Goal: Information Seeking & Learning: Check status

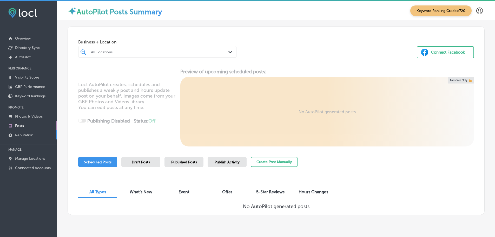
click at [22, 134] on p "Reputation" at bounding box center [24, 135] width 18 height 4
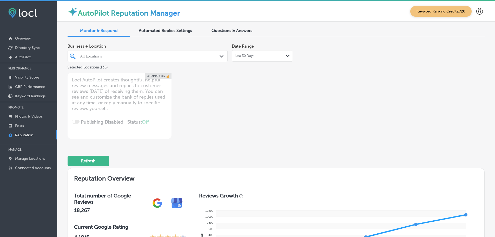
click at [283, 56] on div "Last 30 Days Path Created with Sketch." at bounding box center [262, 56] width 55 height 4
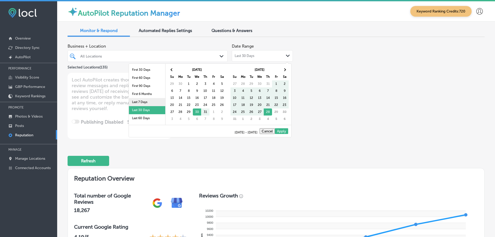
click at [138, 100] on li "Last 7 Days" at bounding box center [147, 102] width 36 height 8
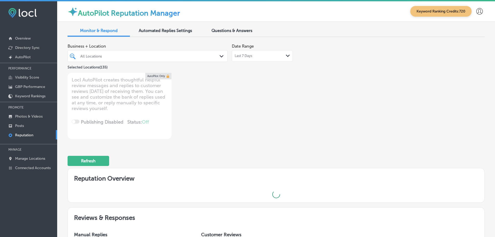
click at [221, 54] on div "Path Created with Sketch." at bounding box center [223, 57] width 6 height 6
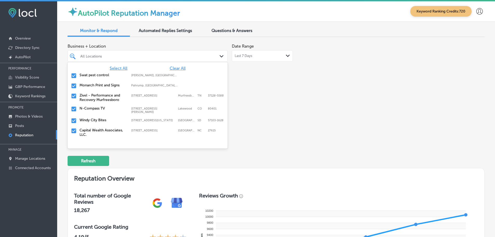
click at [99, 75] on label "Swat pest control" at bounding box center [103, 75] width 47 height 4
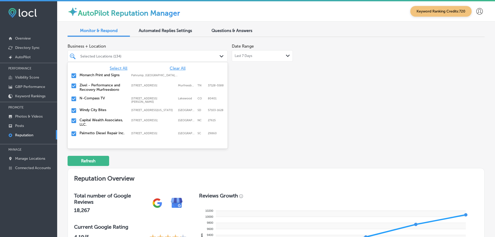
click at [95, 74] on label "Monarch Print and Signs" at bounding box center [103, 75] width 47 height 4
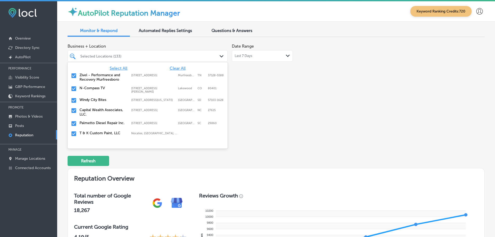
click at [96, 76] on label "Zivel - Performance and Recovery Murfreesboro" at bounding box center [103, 77] width 47 height 9
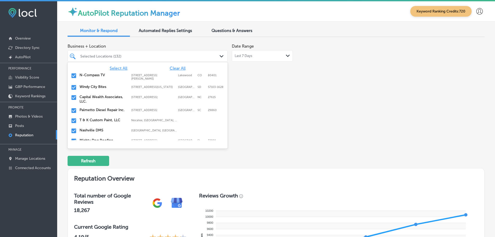
click at [95, 88] on label "Windy City Bites" at bounding box center [103, 86] width 47 height 4
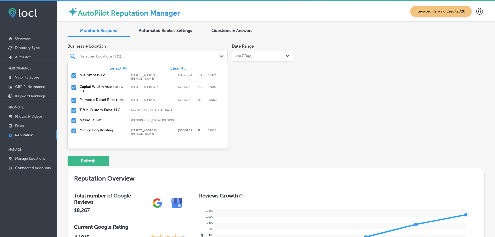
click at [91, 101] on label "Palmetto Diesel Repair Inc." at bounding box center [103, 99] width 47 height 4
click at [91, 101] on label "T & K Custom Paint, LLC" at bounding box center [103, 99] width 47 height 4
click at [91, 101] on label "Nashville DMS" at bounding box center [103, 99] width 47 height 4
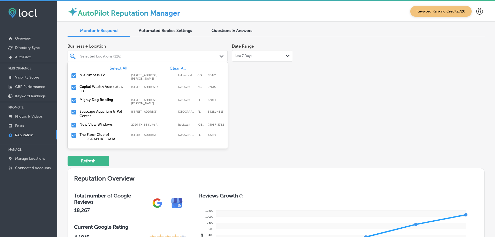
click at [110, 102] on label "Mighty Dog Roofing" at bounding box center [103, 99] width 47 height 4
click at [109, 101] on label "Seascape Aquarium & Pet Center" at bounding box center [103, 101] width 47 height 9
click at [110, 101] on label "New View Windows" at bounding box center [103, 99] width 47 height 4
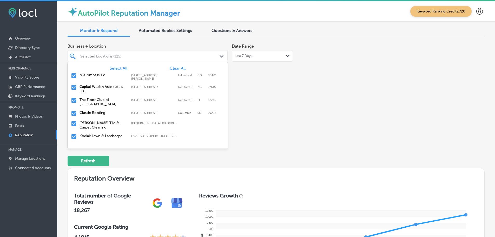
click at [110, 101] on label "The Floor Club of [GEOGRAPHIC_DATA]" at bounding box center [103, 101] width 47 height 9
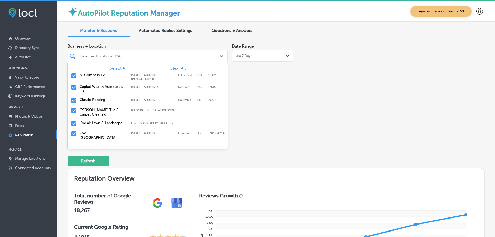
click at [110, 101] on label "Classic Roofing" at bounding box center [103, 99] width 47 height 4
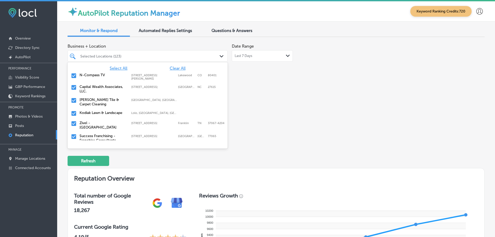
click at [113, 112] on label "Kodiak Lawn & Landscape" at bounding box center [103, 112] width 47 height 4
click at [105, 128] on label "Success Franchising - Franchise Consultants" at bounding box center [103, 127] width 47 height 9
click at [105, 126] on label "Royal Garage Doors" at bounding box center [103, 125] width 47 height 4
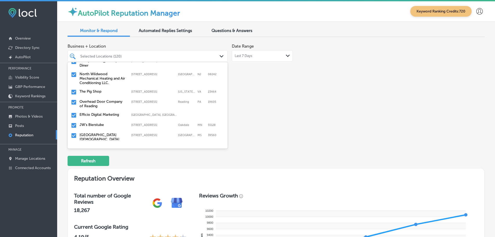
scroll to position [78, 0]
click at [88, 73] on label "North Wildwood Mechanical Heating and Air Conditioning LLC." at bounding box center [103, 77] width 47 height 13
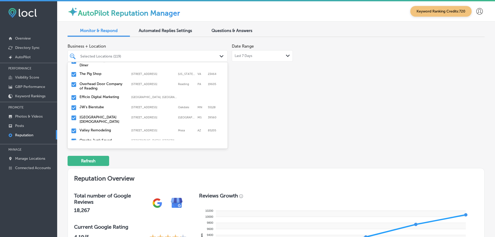
click at [91, 71] on label "The Pig Shop" at bounding box center [103, 73] width 47 height 4
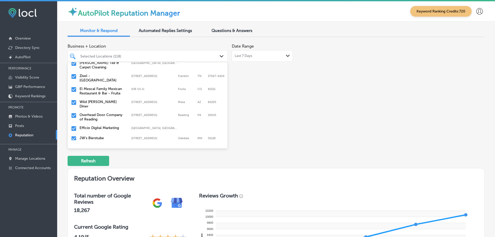
scroll to position [52, 0]
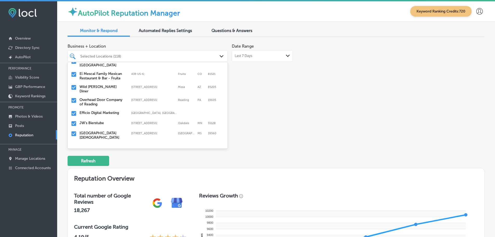
click at [105, 98] on label "Overhead Door Company of Reading" at bounding box center [103, 101] width 47 height 9
click at [97, 108] on label "JW's Bierstube" at bounding box center [103, 110] width 47 height 4
click at [95, 108] on label "[GEOGRAPHIC_DATA][DEMOGRAPHIC_DATA]" at bounding box center [103, 112] width 47 height 9
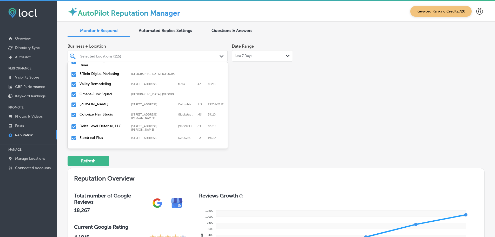
click at [94, 82] on label "Valley Remodeling" at bounding box center [103, 84] width 47 height 4
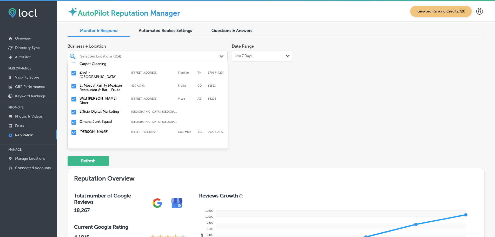
scroll to position [52, 0]
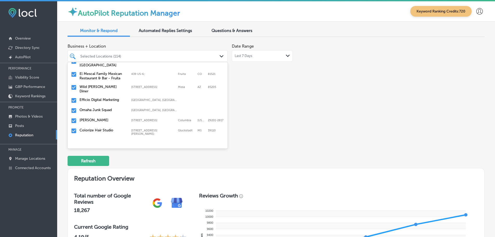
click at [102, 111] on div "Omaha Junk Squad Omaha, [GEOGRAPHIC_DATA], [GEOGRAPHIC_DATA] | [GEOGRAPHIC_DATA…" at bounding box center [148, 111] width 156 height 8
click at [101, 109] on label "[PERSON_NAME]" at bounding box center [103, 110] width 47 height 4
click at [101, 109] on label "Colorize Hair Studio" at bounding box center [103, 110] width 47 height 4
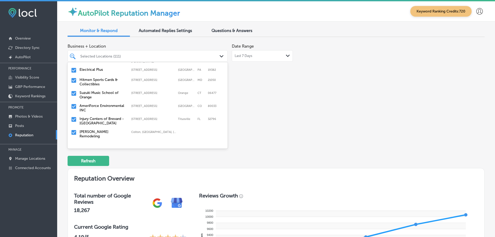
scroll to position [130, 0]
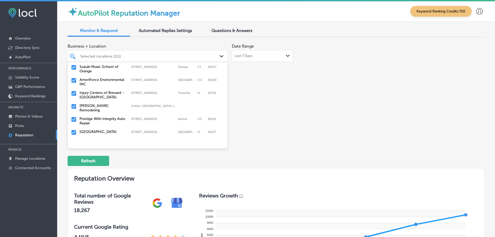
click at [100, 103] on label "[PERSON_NAME] Remodeling" at bounding box center [103, 107] width 47 height 9
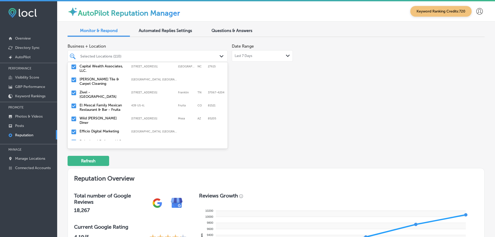
scroll to position [26, 0]
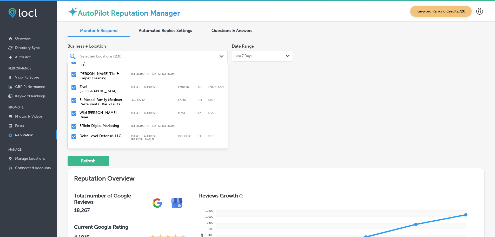
click at [102, 181] on label "AmeriForce Environmental INC" at bounding box center [103, 185] width 47 height 9
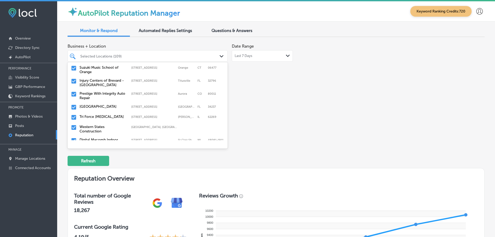
scroll to position [130, 0]
click at [93, 91] on label "Prestige With Integrity Auto Repair" at bounding box center [103, 94] width 47 height 9
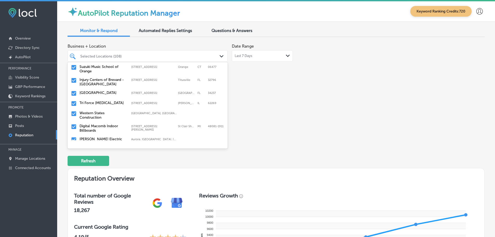
click at [101, 101] on label "Tri Force [MEDICAL_DATA]" at bounding box center [103, 103] width 47 height 4
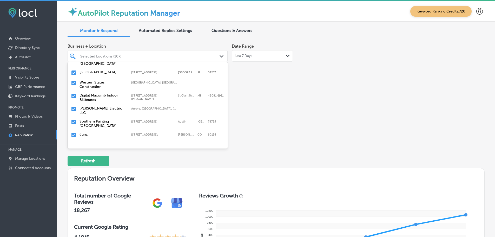
scroll to position [156, 0]
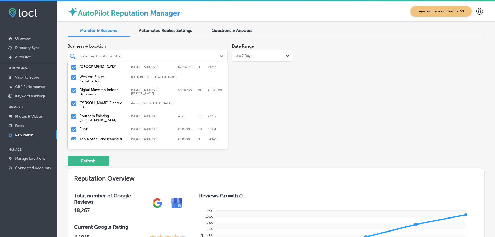
click at [96, 78] on label "Western States Construction" at bounding box center [103, 79] width 47 height 9
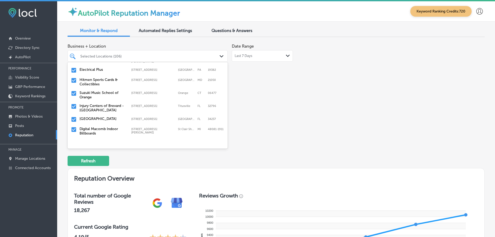
scroll to position [130, 0]
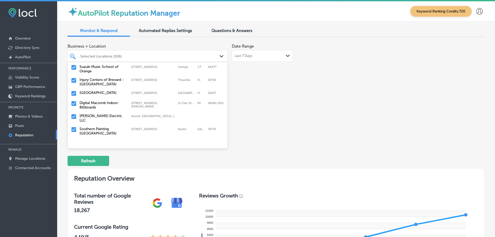
click at [111, 114] on label "[PERSON_NAME] Electric LLC" at bounding box center [103, 118] width 47 height 9
click at [111, 114] on label "Southern Painting [GEOGRAPHIC_DATA]" at bounding box center [103, 118] width 47 height 9
click at [105, 124] on label "Top Notch Landscaping & Irrigation [GEOGRAPHIC_DATA]" at bounding box center [103, 130] width 47 height 13
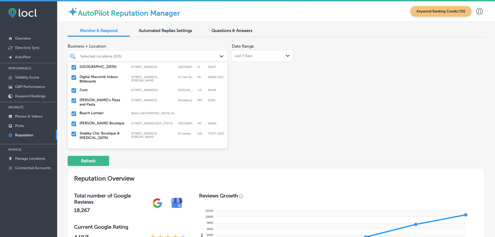
click at [99, 98] on label "[PERSON_NAME]'s Pizza and Pasta" at bounding box center [103, 102] width 47 height 9
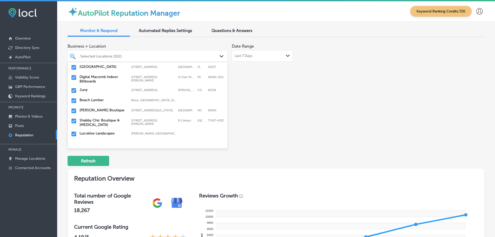
click at [96, 98] on label "Beach Lumber" at bounding box center [103, 100] width 47 height 4
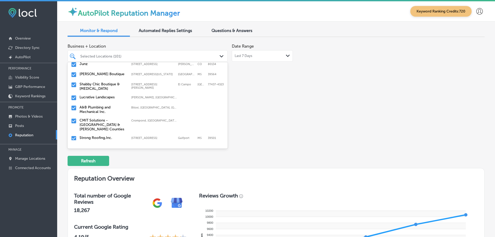
click at [92, 84] on label "Shabby Chic Boutique & [MEDICAL_DATA]" at bounding box center [103, 86] width 47 height 9
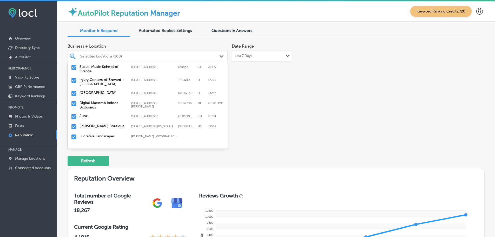
scroll to position [156, 0]
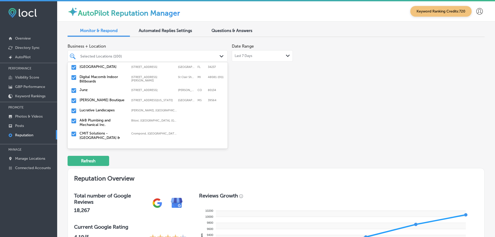
click at [97, 108] on label "Lucrative Landscapes" at bounding box center [103, 110] width 47 height 4
click at [96, 108] on label "A&B Plumbing and Mechanical Inc." at bounding box center [103, 112] width 47 height 9
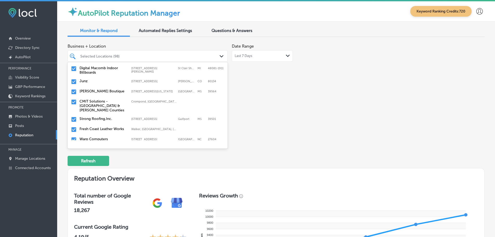
scroll to position [182, 0]
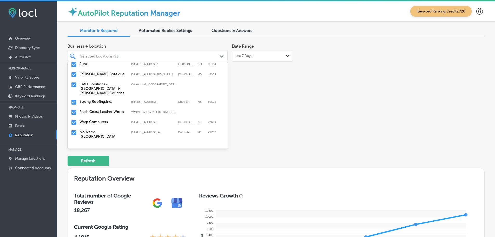
click at [97, 87] on label "CMIT Solutions - [GEOGRAPHIC_DATA] & [PERSON_NAME] Counties" at bounding box center [103, 88] width 47 height 13
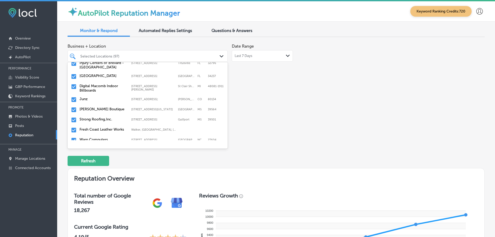
scroll to position [156, 0]
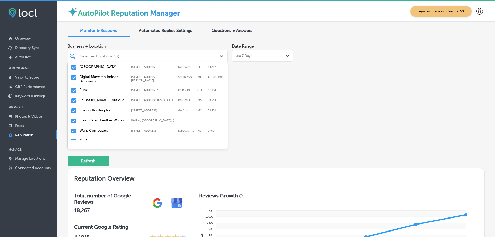
click at [100, 108] on div "Strong Roofing,Inc. [STREET_ADDRESS][GEOGRAPHIC_DATA][STREET_ADDRESS]" at bounding box center [148, 111] width 156 height 8
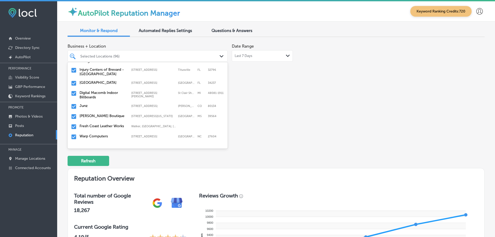
scroll to position [182, 0]
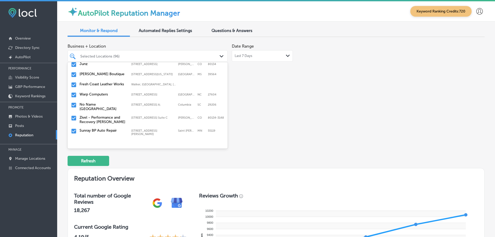
click at [100, 82] on label "Fresh Coast Leather Works" at bounding box center [103, 84] width 47 height 4
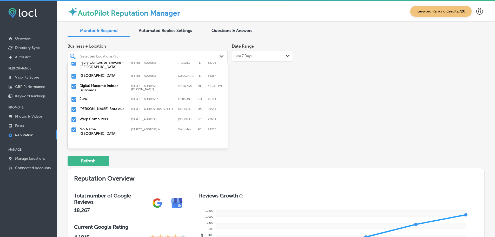
scroll to position [156, 0]
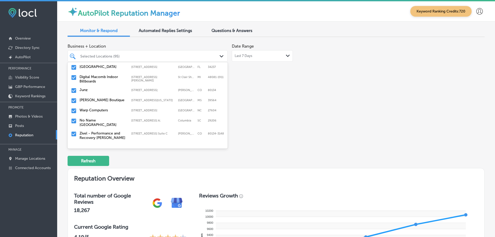
click at [100, 108] on label "Warp Computers" at bounding box center [103, 110] width 47 height 4
click at [100, 108] on label "No Name [GEOGRAPHIC_DATA]" at bounding box center [103, 112] width 47 height 9
click at [100, 108] on label "Zivel - Performance and Recovery [PERSON_NAME]" at bounding box center [103, 112] width 47 height 9
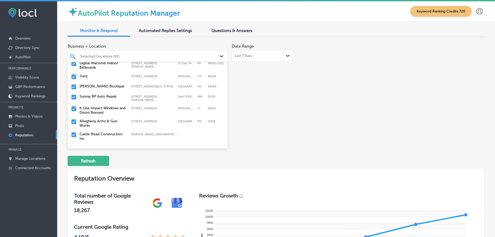
scroll to position [182, 0]
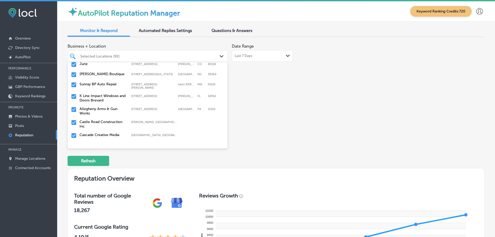
click at [99, 96] on label "K Line Impact Windows and Doors Brevard" at bounding box center [103, 98] width 47 height 9
drag, startPoint x: 99, startPoint y: 96, endPoint x: 100, endPoint y: 106, distance: 10.1
click at [100, 107] on label "Castle Road Construction Inc" at bounding box center [103, 111] width 47 height 9
click at [101, 117] on label "[PERSON_NAME] Lends dba Goldengate Mortgage, Inc." at bounding box center [103, 123] width 47 height 13
click at [90, 127] on label "The Landscaping Company" at bounding box center [103, 129] width 47 height 4
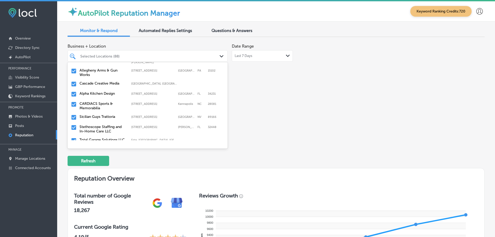
scroll to position [208, 0]
click at [96, 102] on label "CARDIACS Sports & Memorabilia" at bounding box center [103, 105] width 47 height 9
click at [105, 101] on label "Sicilian Guys Trattoria" at bounding box center [103, 103] width 47 height 4
click at [89, 101] on label "Stethoscope Staffing and In-Home Care LLC" at bounding box center [103, 105] width 47 height 9
click at [89, 101] on label "Total Garage Solutions LLC" at bounding box center [103, 103] width 47 height 4
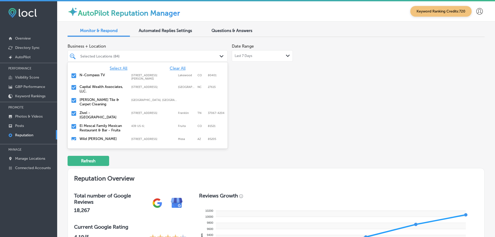
scroll to position [182, 0]
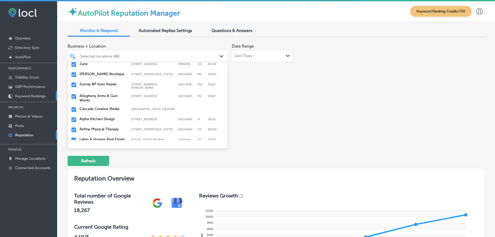
click at [89, 127] on label "Refine Physical Therapy" at bounding box center [103, 129] width 47 height 4
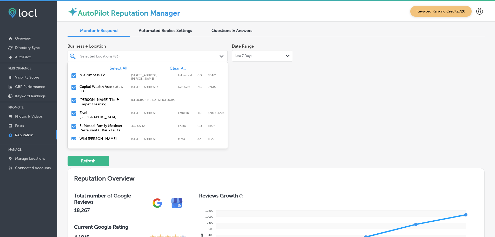
click at [74, 100] on input "checkbox" at bounding box center [74, 100] width 6 height 6
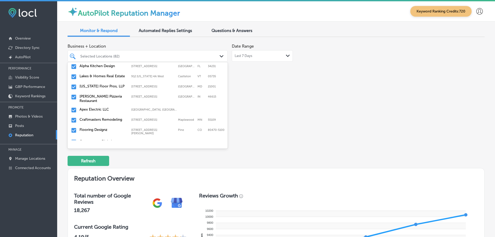
scroll to position [208, 0]
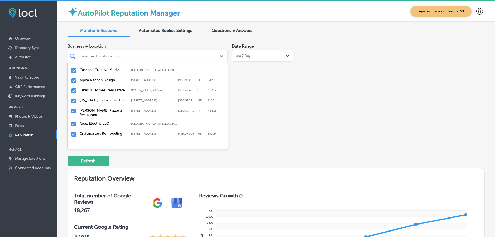
click at [100, 98] on label "[US_STATE] Floor Pros, LLP" at bounding box center [103, 100] width 47 height 4
click at [97, 101] on label "[PERSON_NAME] Pizzeria Restaurant" at bounding box center [103, 102] width 47 height 9
click at [99, 99] on div "Apex Electric LLC [GEOGRAPHIC_DATA], [GEOGRAPHIC_DATA], [GEOGRAPHIC_DATA] | [GE…" at bounding box center [148, 101] width 156 height 8
click at [99, 99] on div "Craftmasters Remodeling [STREET_ADDRESS] [STREET_ADDRESS]" at bounding box center [148, 101] width 156 height 8
click at [100, 100] on div "Flooring Designz [STREET_ADDRESS][PERSON_NAME] [STREET_ADDRESS][PERSON_NAME]" at bounding box center [148, 102] width 156 height 10
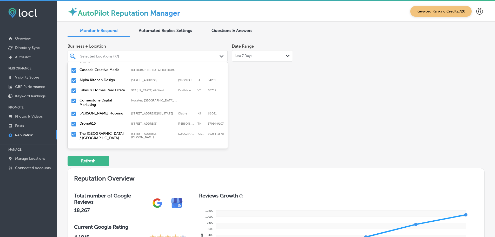
click at [94, 111] on label "[PERSON_NAME] Flooring" at bounding box center [103, 113] width 47 height 4
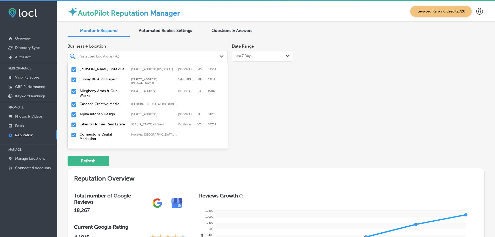
scroll to position [182, 0]
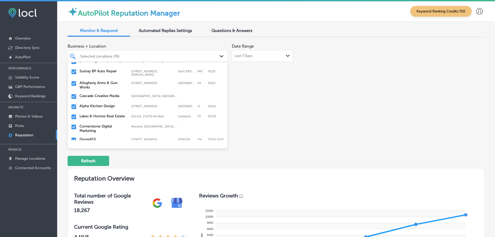
click at [98, 136] on div "Drone615 [STREET_ADDRESS][PERSON_NAME] [STREET_ADDRESS][PERSON_NAME]" at bounding box center [148, 140] width 156 height 8
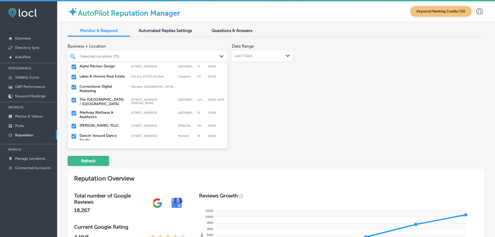
scroll to position [234, 0]
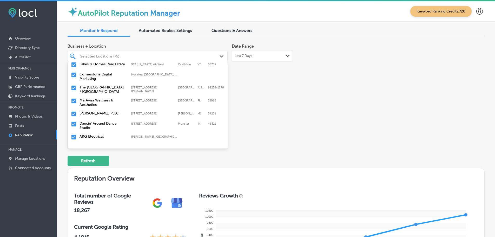
click at [91, 89] on label "The [GEOGRAPHIC_DATA] / [GEOGRAPHIC_DATA]" at bounding box center [103, 89] width 47 height 9
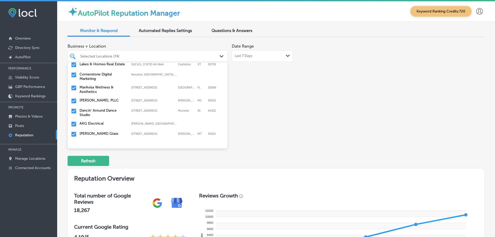
scroll to position [208, 0]
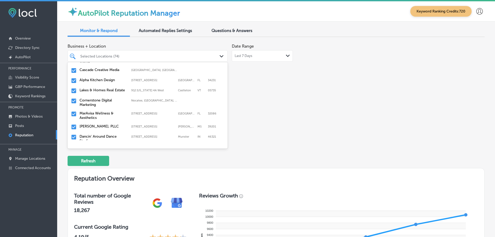
click at [93, 111] on label "MarAvisa Wellness & Aesthetics" at bounding box center [103, 115] width 47 height 9
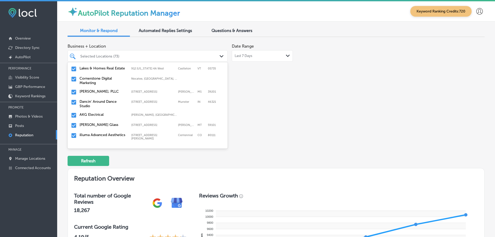
scroll to position [234, 0]
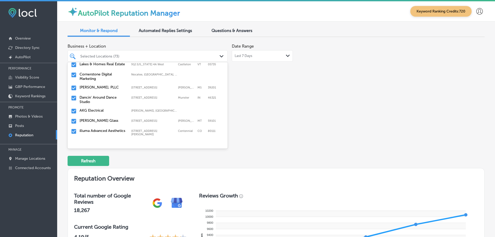
click at [93, 87] on div "[PERSON_NAME], PLLC [STREET_ADDRESS] [STREET_ADDRESS]" at bounding box center [148, 88] width 156 height 8
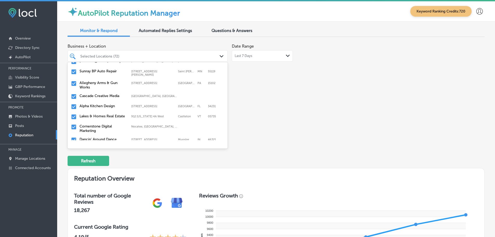
scroll to position [208, 0]
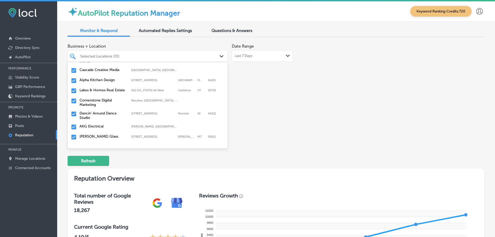
click at [88, 111] on label "Dancin' Around Dance Studio" at bounding box center [103, 115] width 47 height 9
click at [92, 111] on label "AKG Electrical" at bounding box center [103, 113] width 47 height 4
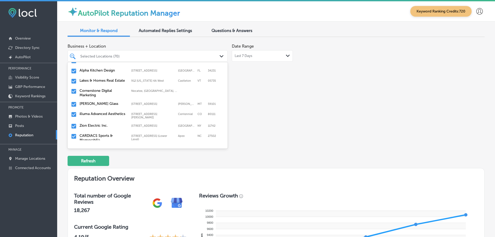
scroll to position [234, 0]
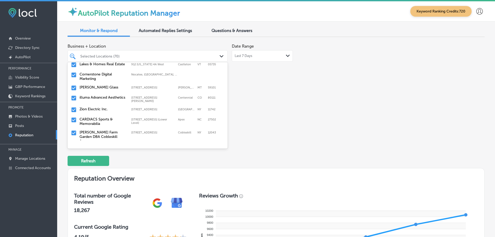
click at [98, 98] on label "illuma Advanced Aesthetics" at bounding box center [103, 97] width 47 height 4
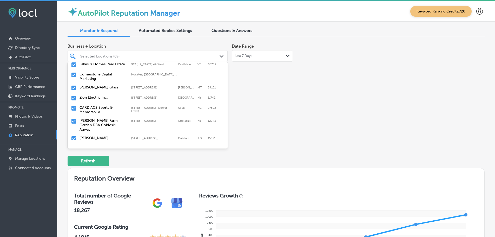
click at [98, 105] on label "CARDIACS Sports & Memorabilia" at bounding box center [103, 109] width 47 height 9
click at [97, 106] on label "[PERSON_NAME] Farm Garden DBA Cobleskill Agway" at bounding box center [103, 111] width 47 height 13
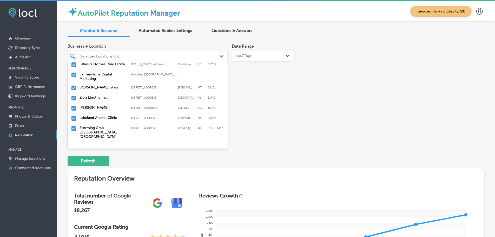
click at [100, 115] on label "Lakeland Animal Clinic" at bounding box center [103, 117] width 47 height 4
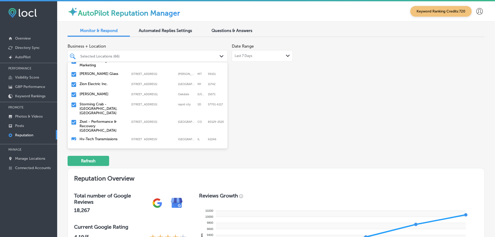
scroll to position [260, 0]
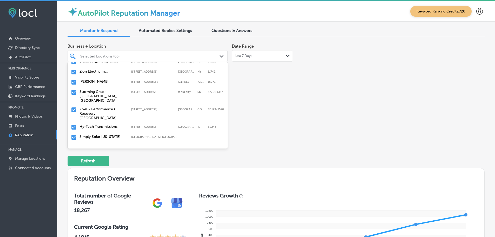
click at [91, 92] on label "Storming Crab - [GEOGRAPHIC_DATA], [GEOGRAPHIC_DATA]" at bounding box center [103, 95] width 47 height 13
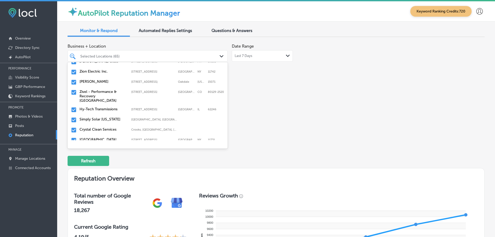
click at [90, 93] on label "Zivel - Performance & Recovery [GEOGRAPHIC_DATA]" at bounding box center [103, 95] width 47 height 13
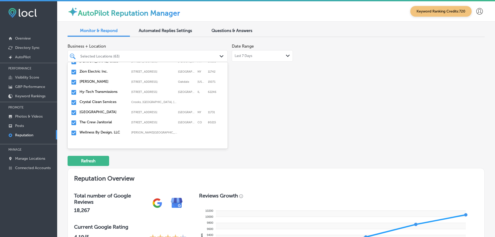
click at [101, 100] on label "Crystal Clean Services" at bounding box center [103, 102] width 47 height 4
click at [102, 111] on label "The Crew Janitorial" at bounding box center [103, 112] width 47 height 4
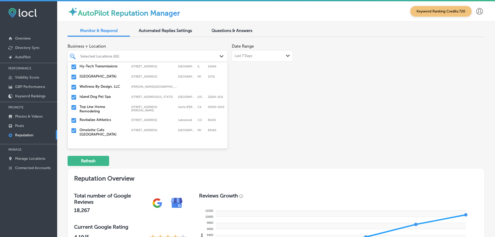
scroll to position [286, 0]
click at [92, 108] on label "Top Line Home Remodeling" at bounding box center [103, 108] width 47 height 9
click at [98, 106] on label "Revitalize Athletics" at bounding box center [103, 106] width 47 height 4
click at [99, 107] on label "Omelette Cafe [GEOGRAPHIC_DATA]" at bounding box center [103, 108] width 47 height 9
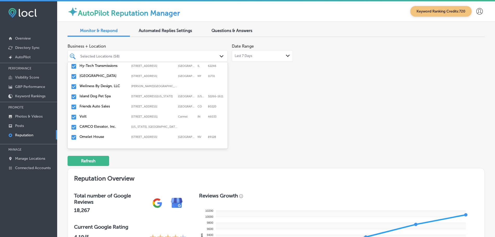
click at [96, 107] on label "Friends Auto Sales" at bounding box center [103, 106] width 47 height 4
drag, startPoint x: 94, startPoint y: 108, endPoint x: 67, endPoint y: 109, distance: 26.5
click at [94, 109] on div "Volt [STREET_ADDRESS] [STREET_ADDRESS]" at bounding box center [148, 107] width 156 height 8
click at [75, 107] on input "checkbox" at bounding box center [74, 107] width 6 height 6
click at [97, 105] on label "Omelet House" at bounding box center [103, 106] width 47 height 4
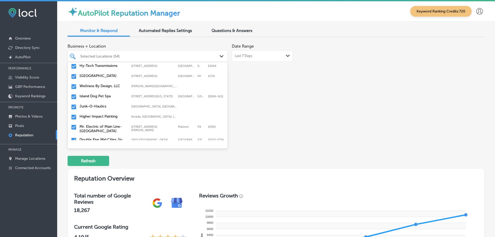
click at [98, 107] on label "Junk-O-Haulics" at bounding box center [103, 106] width 47 height 4
click at [81, 117] on label "Mr. Electric of Main Line-[GEOGRAPHIC_DATA]" at bounding box center [103, 118] width 47 height 9
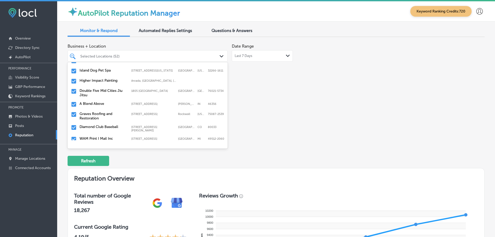
scroll to position [312, 0]
click at [114, 92] on label "Double Five Mid Cities Jiu Jitsu" at bounding box center [103, 92] width 47 height 9
click at [103, 103] on label "Graves Roofing and Restoration" at bounding box center [103, 102] width 47 height 9
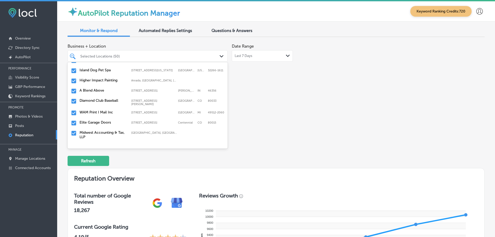
click at [114, 100] on label "Diamond Club Baseball" at bounding box center [103, 100] width 47 height 4
click at [113, 109] on label "Elite Garage Doors" at bounding box center [103, 110] width 47 height 4
click at [116, 109] on label "Midwest Accounting & Tax, LLP" at bounding box center [103, 112] width 47 height 9
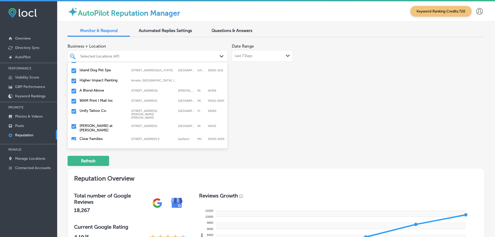
click at [110, 111] on label "Unify Tattoo Co." at bounding box center [103, 110] width 47 height 4
click at [115, 111] on label "[PERSON_NAME] at [PERSON_NAME]" at bounding box center [103, 112] width 47 height 9
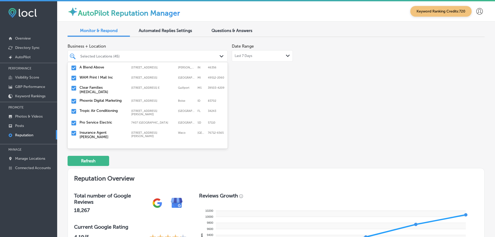
scroll to position [338, 0]
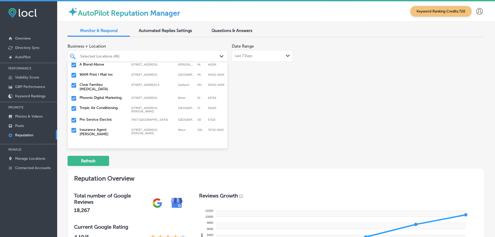
click at [103, 89] on label "Clear Families [MEDICAL_DATA]" at bounding box center [103, 86] width 47 height 9
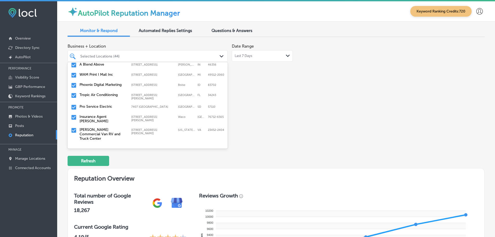
click at [113, 87] on div "Phoenix Digital Marketing [STREET_ADDRESS][GEOGRAPHIC_DATA][STREET_ADDRESS]" at bounding box center [148, 85] width 156 height 8
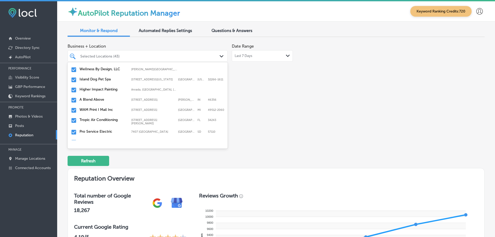
scroll to position [312, 0]
click at [115, 110] on label "Tropic Air Conditioning" at bounding box center [103, 110] width 47 height 4
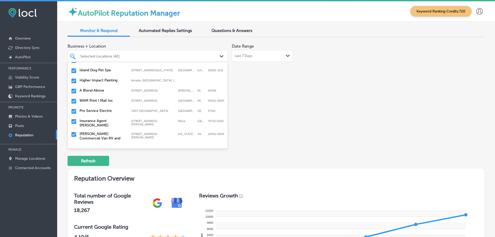
click at [113, 111] on label "Pro Service Electric" at bounding box center [103, 110] width 47 height 4
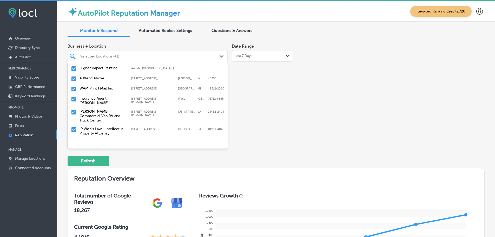
scroll to position [338, 0]
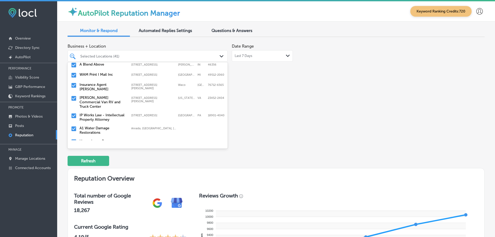
click at [100, 86] on label "Insurance Agent [PERSON_NAME]" at bounding box center [103, 86] width 47 height 9
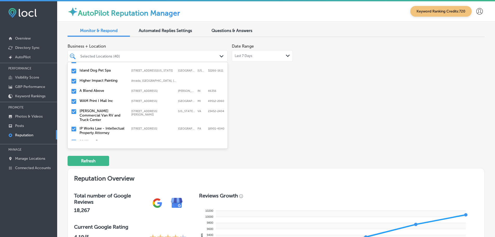
scroll to position [312, 0]
click at [104, 113] on label "[PERSON_NAME] Commercial Van RV and Truck Center" at bounding box center [103, 114] width 47 height 13
drag, startPoint x: 98, startPoint y: 113, endPoint x: 142, endPoint y: 100, distance: 45.2
click at [98, 113] on label "IP Works Law - Intellectual Property Attorney" at bounding box center [103, 112] width 47 height 9
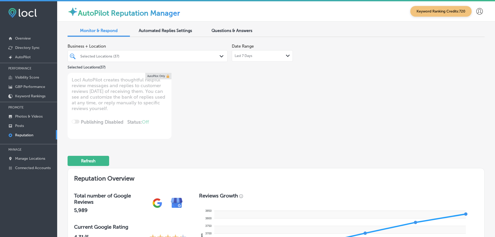
click at [220, 57] on polygon at bounding box center [222, 56] width 4 height 2
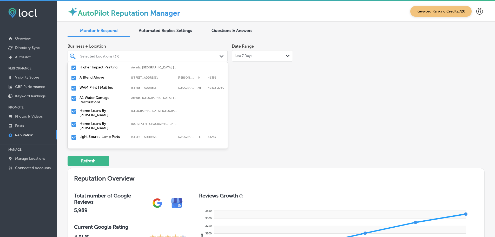
click at [114, 112] on label "Home Loans By [PERSON_NAME]" at bounding box center [103, 112] width 47 height 9
click at [131, 110] on label "[US_STATE], [GEOGRAPHIC_DATA] | [GEOGRAPHIC_DATA], [GEOGRAPHIC_DATA], [GEOGRAPH…" at bounding box center [154, 110] width 47 height 3
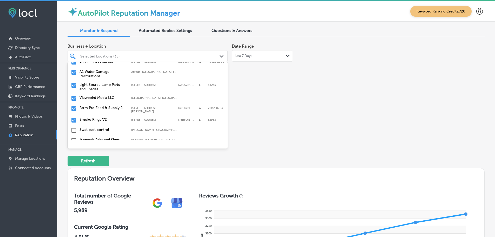
click at [96, 107] on label "Farm Pro Feed & Supply 2" at bounding box center [103, 107] width 47 height 4
click at [104, 108] on label "Smoke Rings '72" at bounding box center [103, 107] width 47 height 4
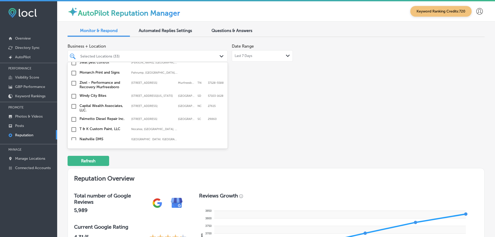
scroll to position [390, 0]
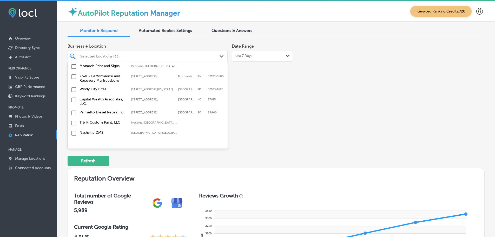
click at [111, 102] on label "Capital Wealth Associates, LLC." at bounding box center [103, 101] width 47 height 9
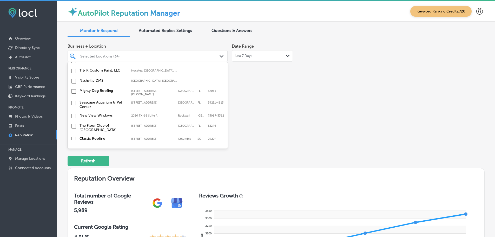
scroll to position [468, 0]
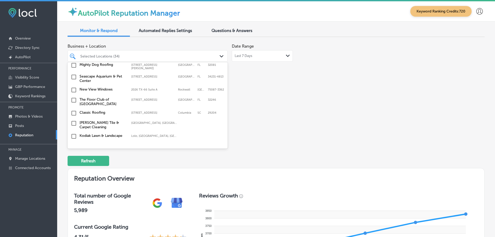
click at [97, 125] on label "[PERSON_NAME] Tile & Carpet Cleaning" at bounding box center [103, 124] width 47 height 9
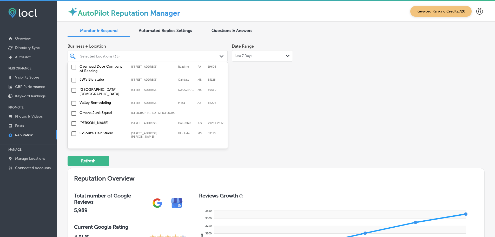
scroll to position [624, 0]
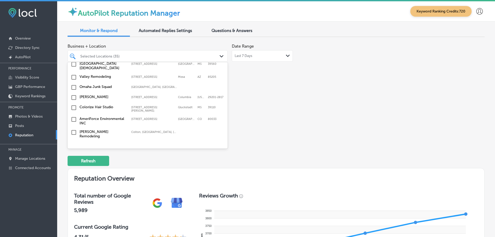
click at [102, 120] on label "AmeriForce Environmental INC" at bounding box center [103, 120] width 47 height 9
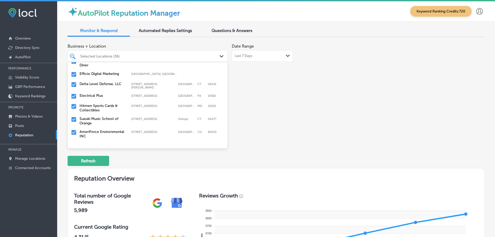
scroll to position [104, 0]
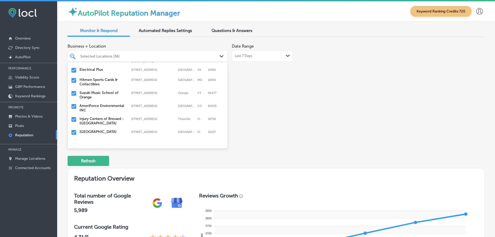
click at [298, 114] on div "Business + Location option [STREET_ADDRESS]. option [STREET_ADDRESS]. 136 resul…" at bounding box center [193, 90] width 250 height 98
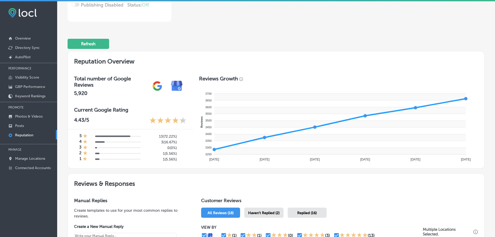
scroll to position [156, 0]
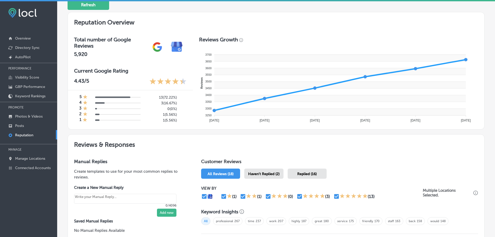
click at [270, 174] on span "Haven't Replied (2)" at bounding box center [263, 173] width 31 height 4
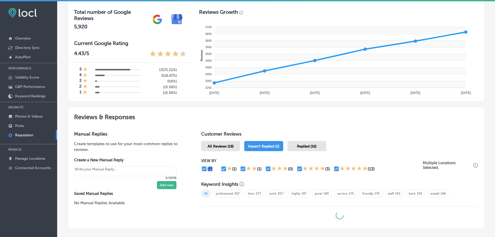
scroll to position [214, 0]
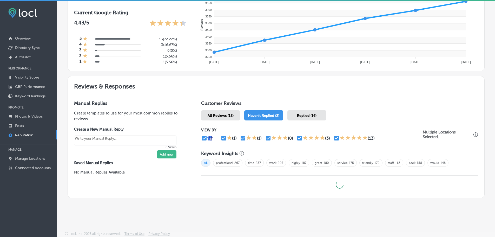
type textarea "x"
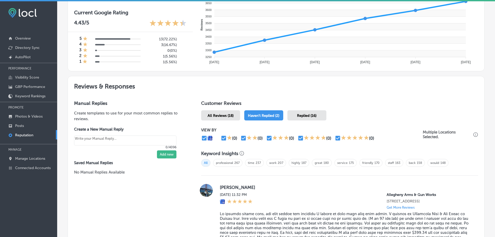
scroll to position [318, 0]
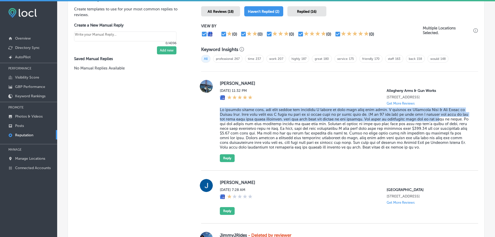
drag, startPoint x: 229, startPoint y: 117, endPoint x: 235, endPoint y: 151, distance: 34.6
click at [235, 149] on blockquote at bounding box center [345, 128] width 250 height 42
